Goal: Check status: Check status

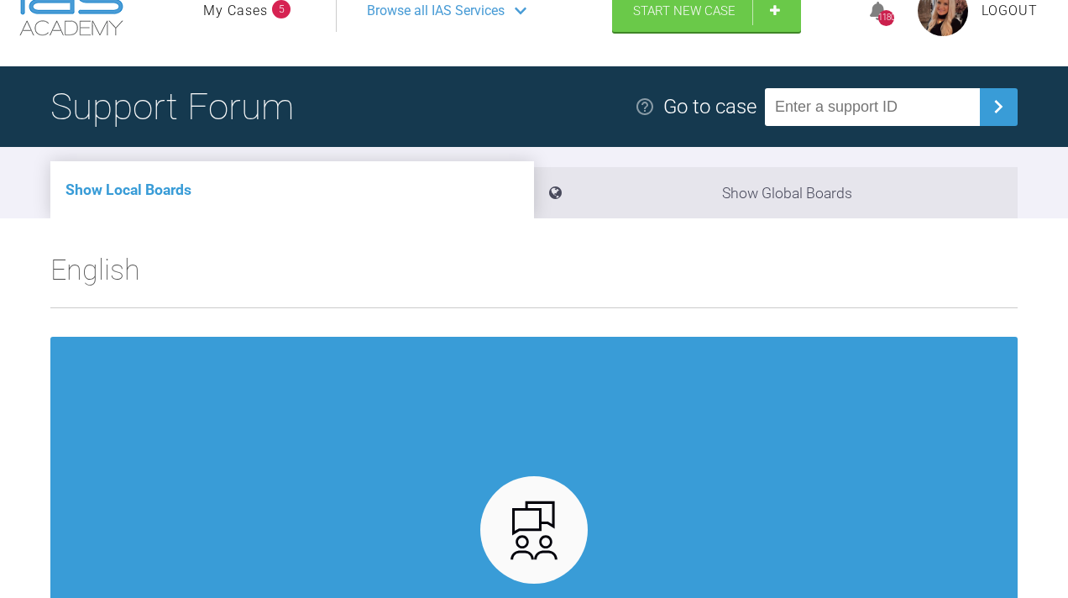
scroll to position [70, 0]
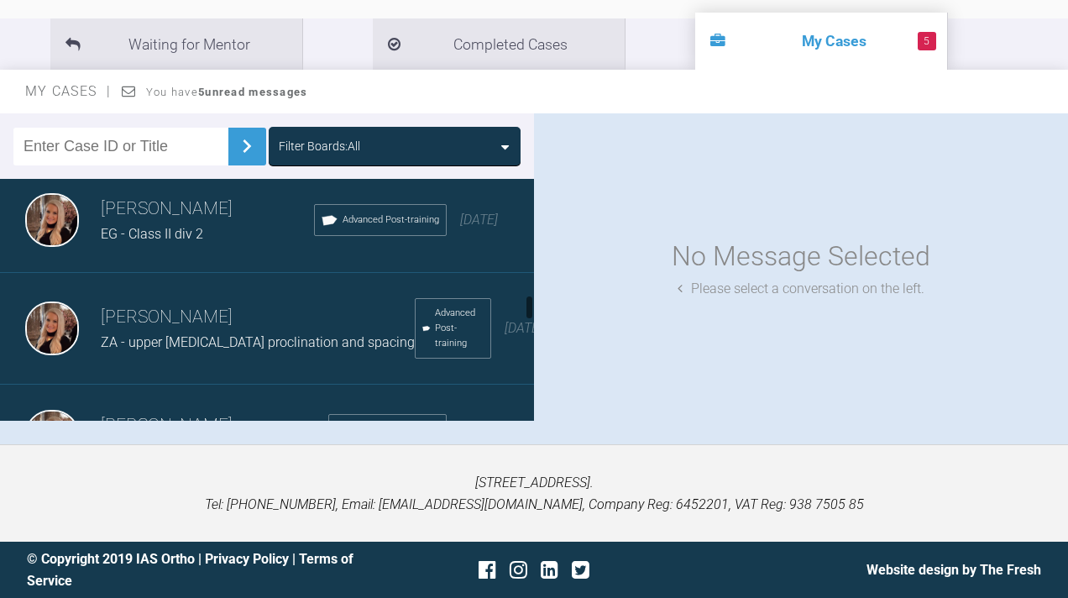
scroll to position [1142, 0]
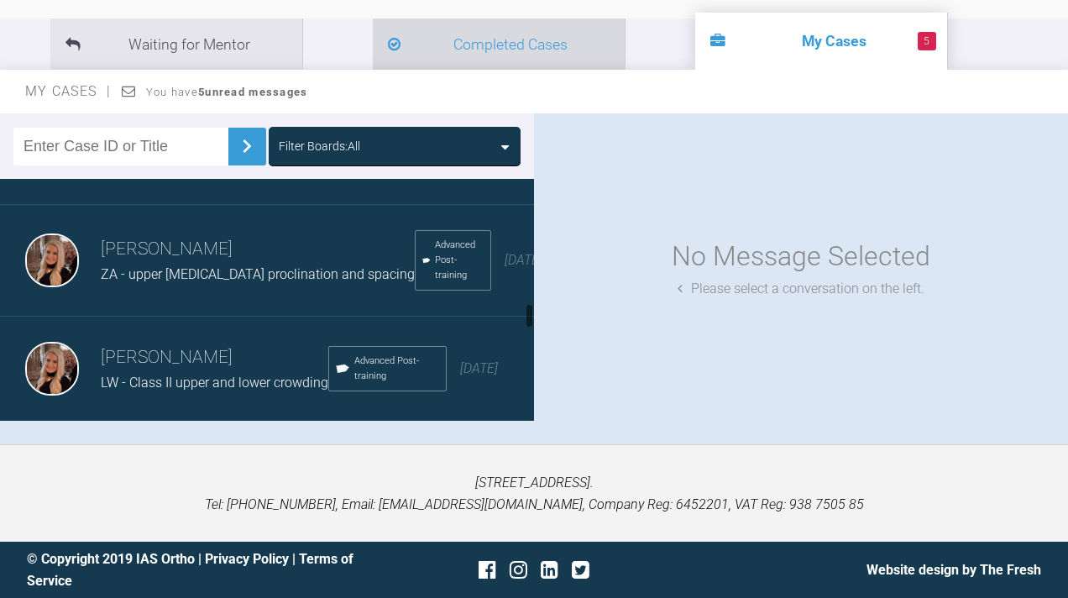
click at [417, 52] on li "Completed Cases" at bounding box center [499, 43] width 252 height 51
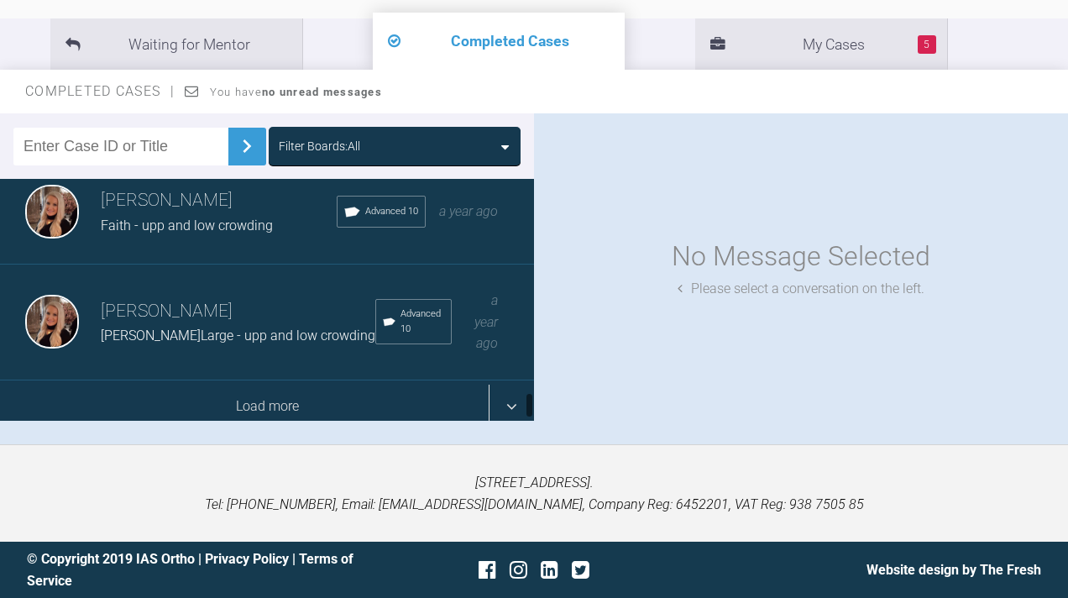
scroll to position [1929, 0]
click at [206, 390] on div "Load more" at bounding box center [267, 407] width 534 height 52
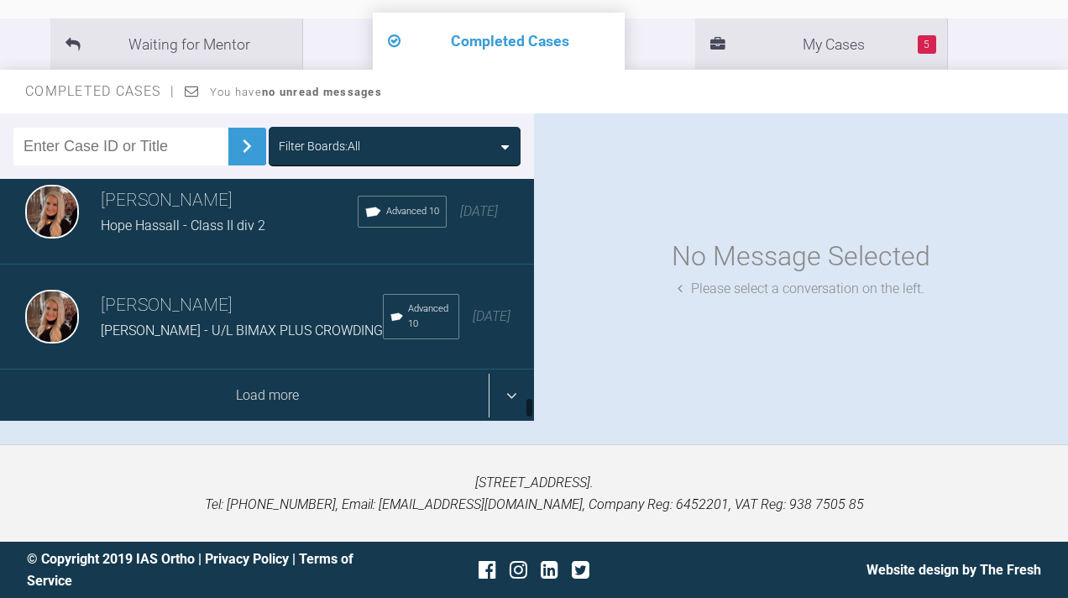
scroll to position [4055, 0]
click at [206, 390] on div "Load more" at bounding box center [267, 395] width 534 height 52
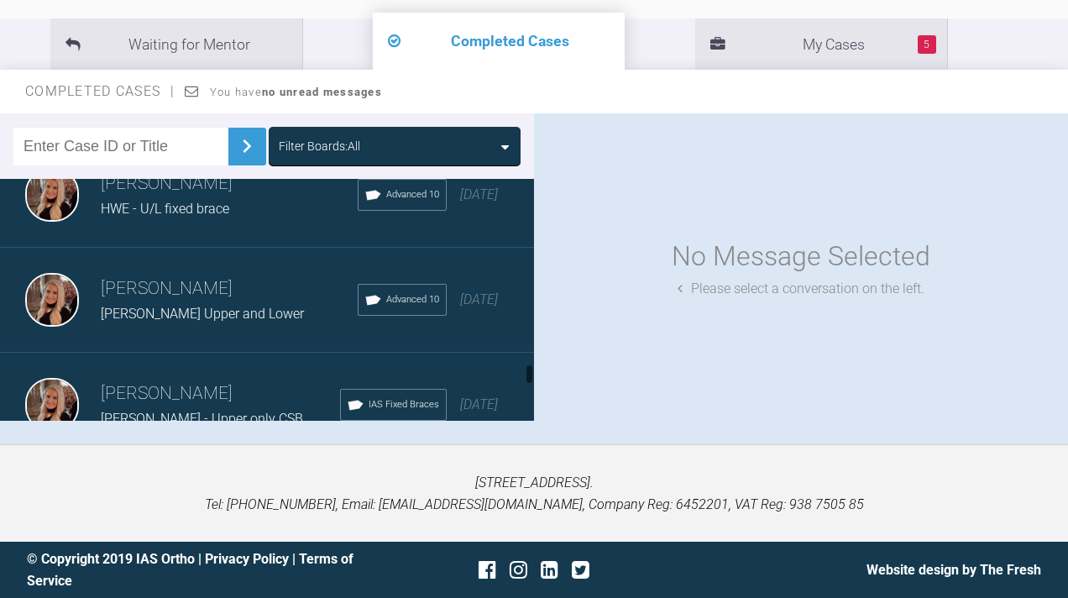
scroll to position [7023, 0]
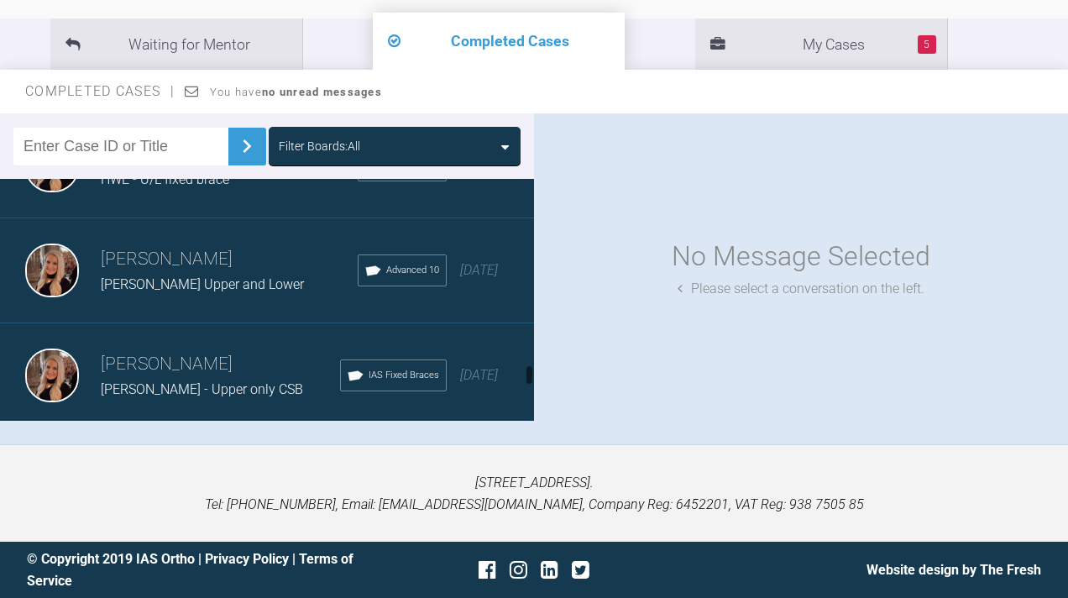
click at [217, 169] on h3 "[PERSON_NAME]" at bounding box center [229, 154] width 257 height 29
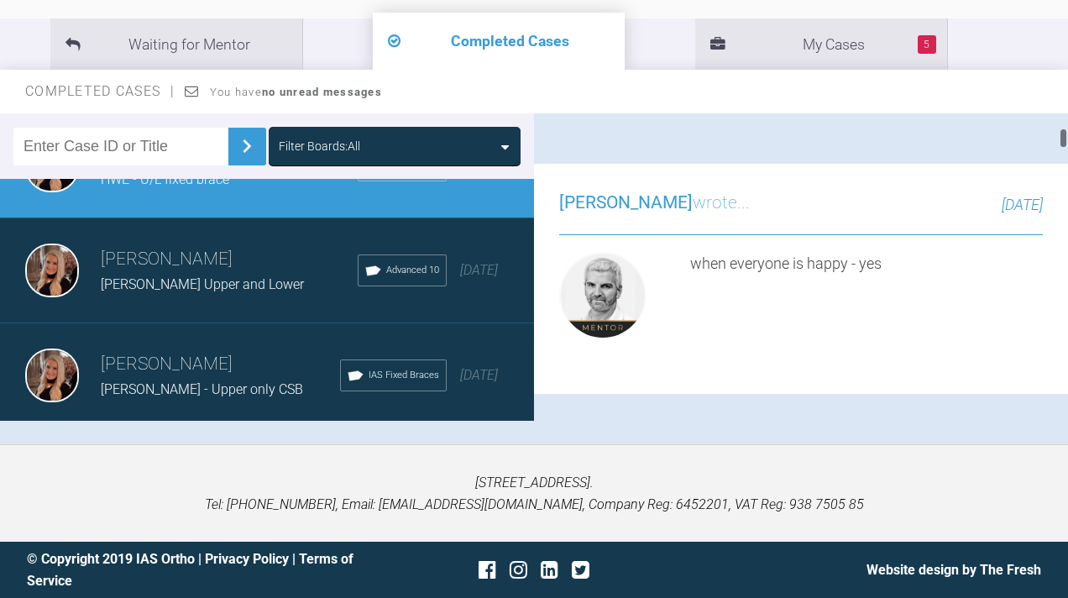
scroll to position [1178, 0]
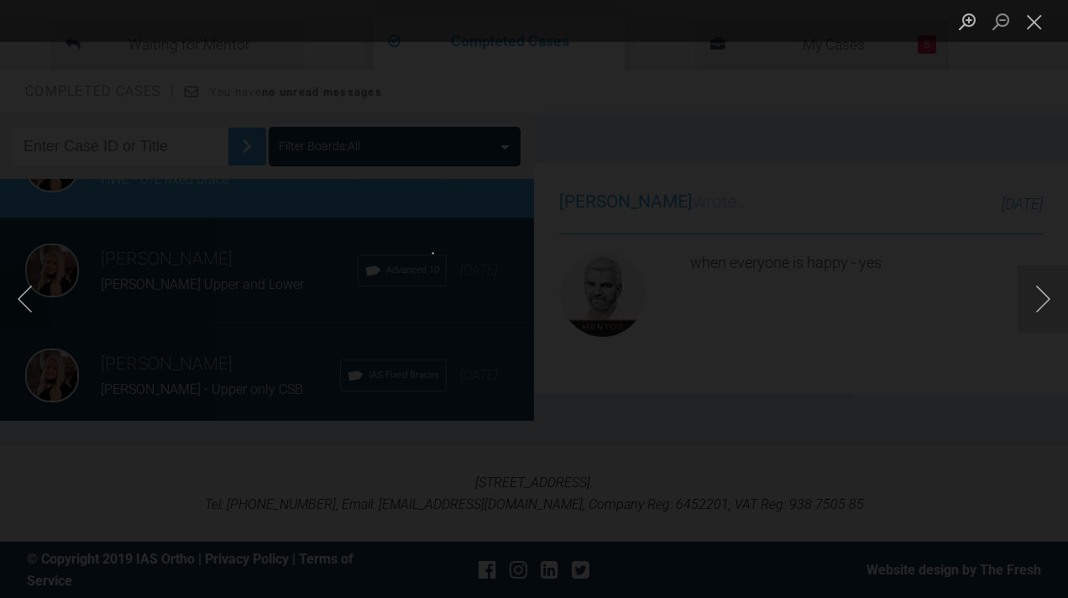
click at [1033, 23] on button "Close lightbox" at bounding box center [1034, 21] width 34 height 29
click at [1032, 15] on button "Close lightbox" at bounding box center [1034, 21] width 34 height 29
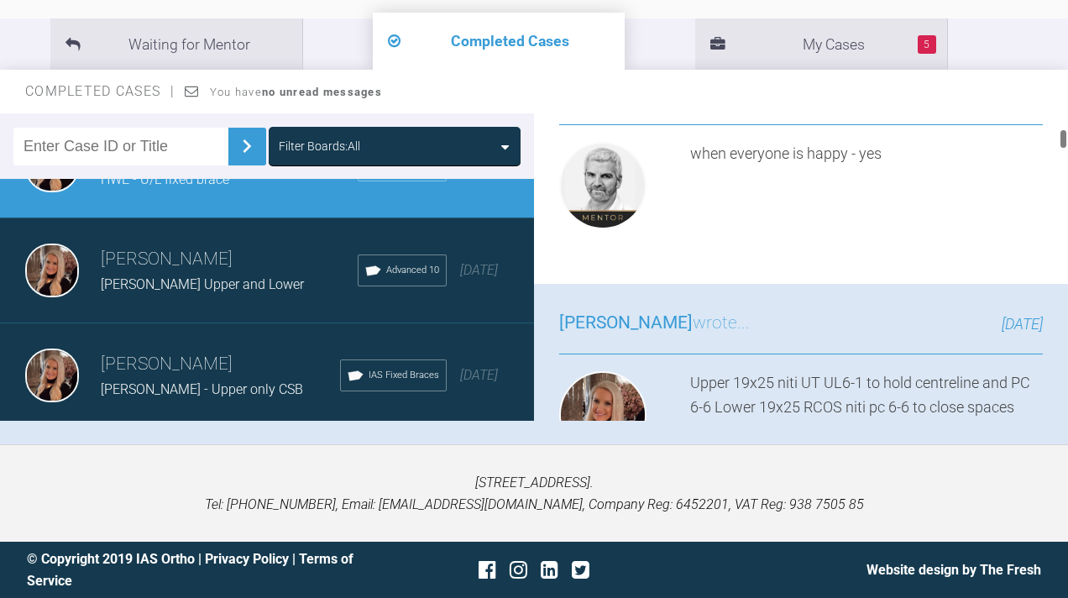
scroll to position [1295, 0]
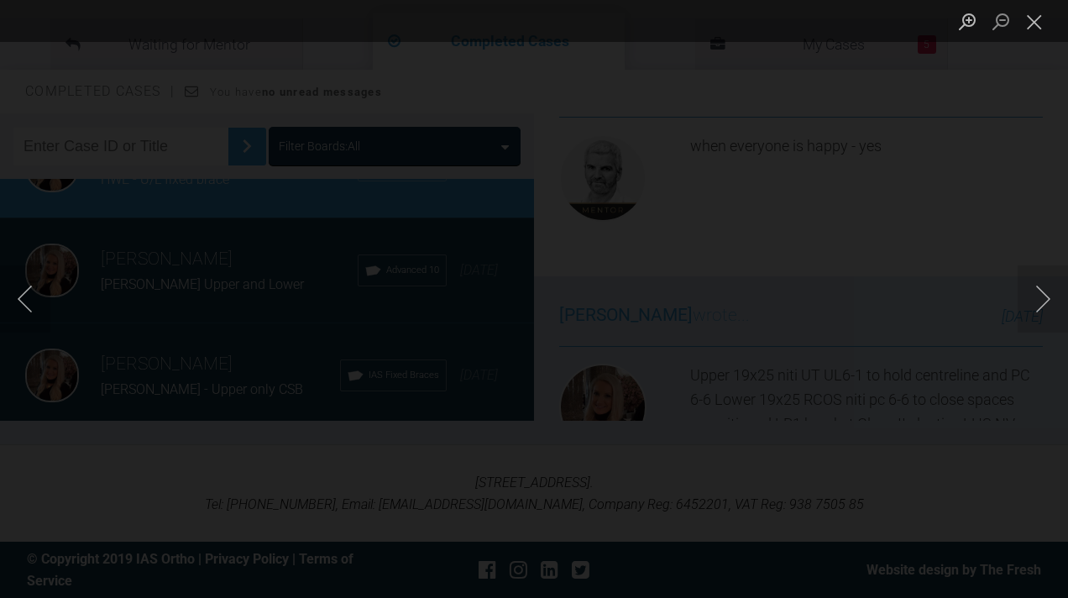
click at [1032, 18] on button "Close lightbox" at bounding box center [1034, 21] width 34 height 29
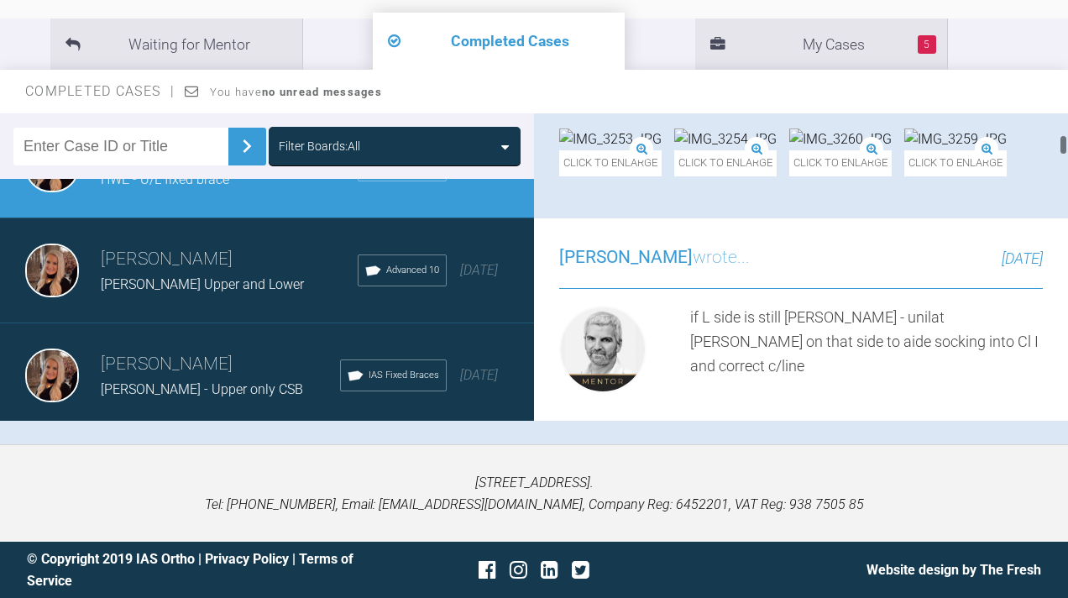
scroll to position [1790, 0]
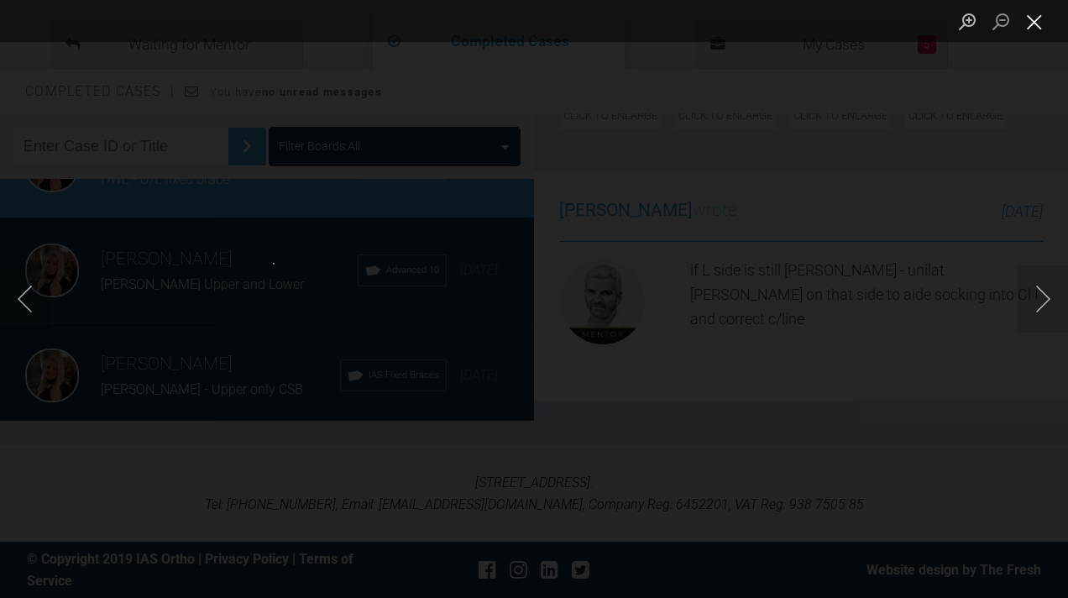
click at [1030, 29] on button "Close lightbox" at bounding box center [1034, 21] width 34 height 29
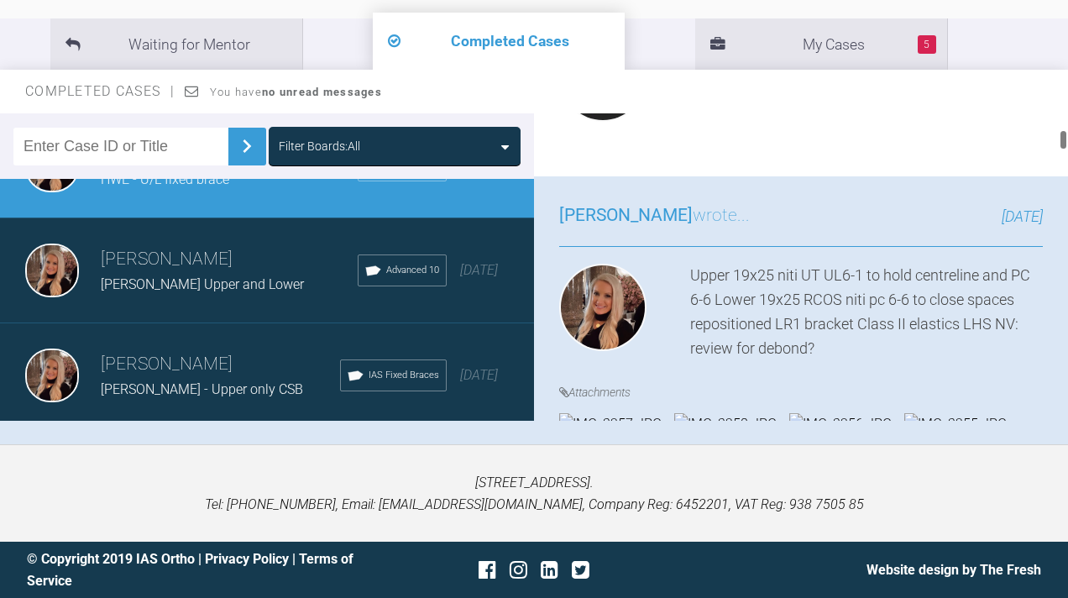
scroll to position [1344, 0]
